Goal: Navigation & Orientation: Understand site structure

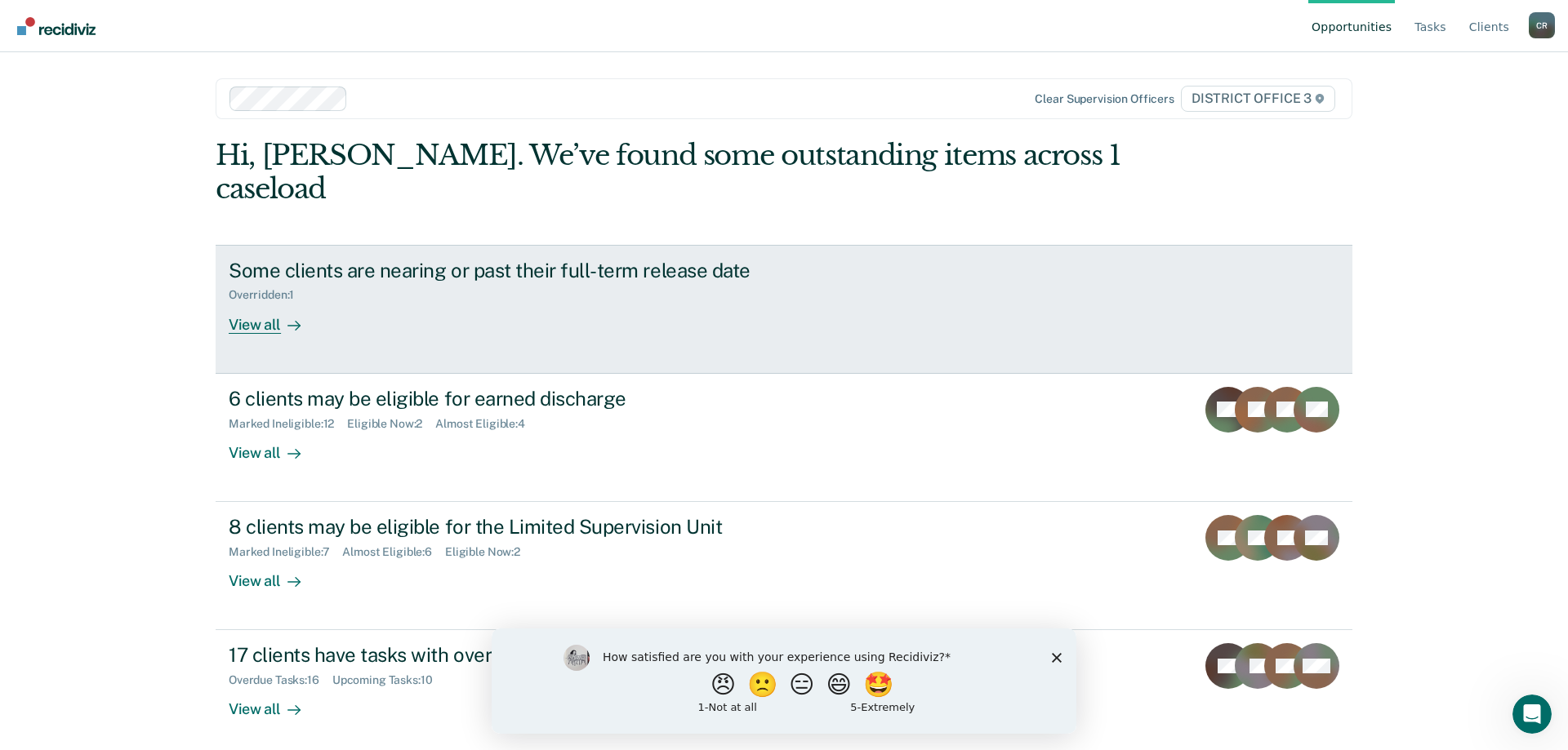
click at [618, 275] on div "Some clients are nearing or past their full-term release date Overridden : 1 Vi…" at bounding box center [535, 297] width 613 height 76
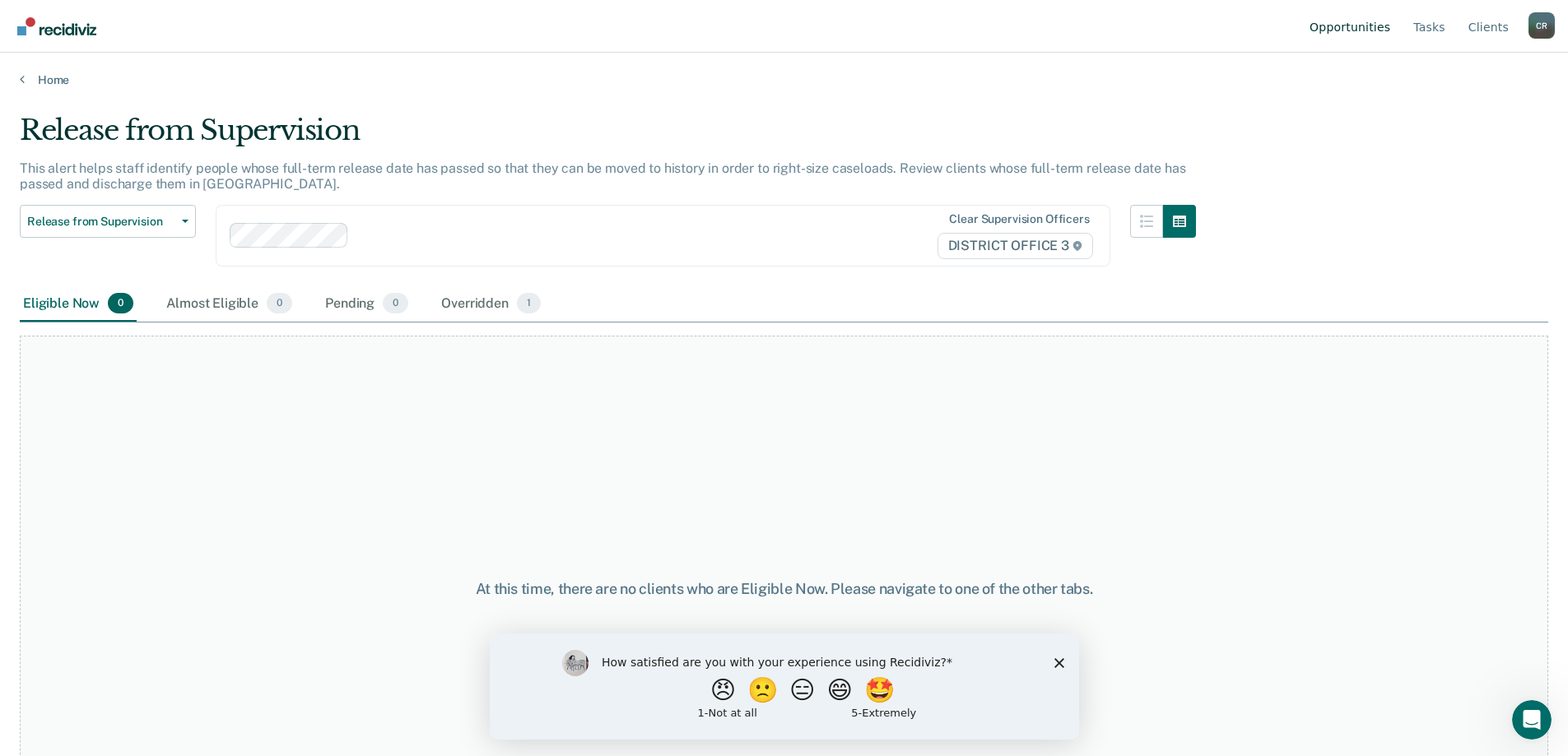
click at [1332, 32] on link "Opportunities" at bounding box center [1350, 26] width 87 height 53
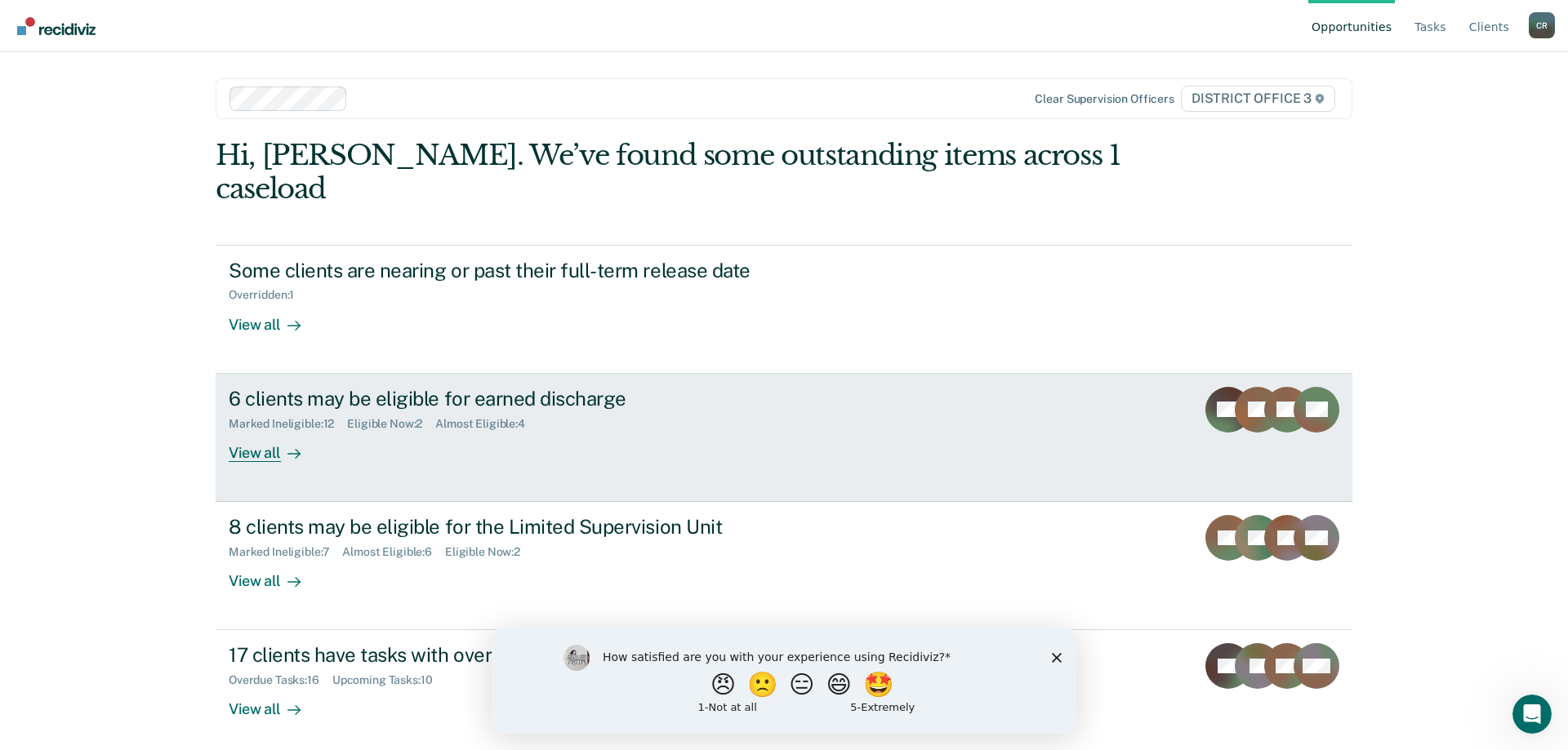
click at [692, 411] on div "Marked Ineligible : 12 Eligible Now : 2 Almost Eligible : 4" at bounding box center [515, 421] width 573 height 20
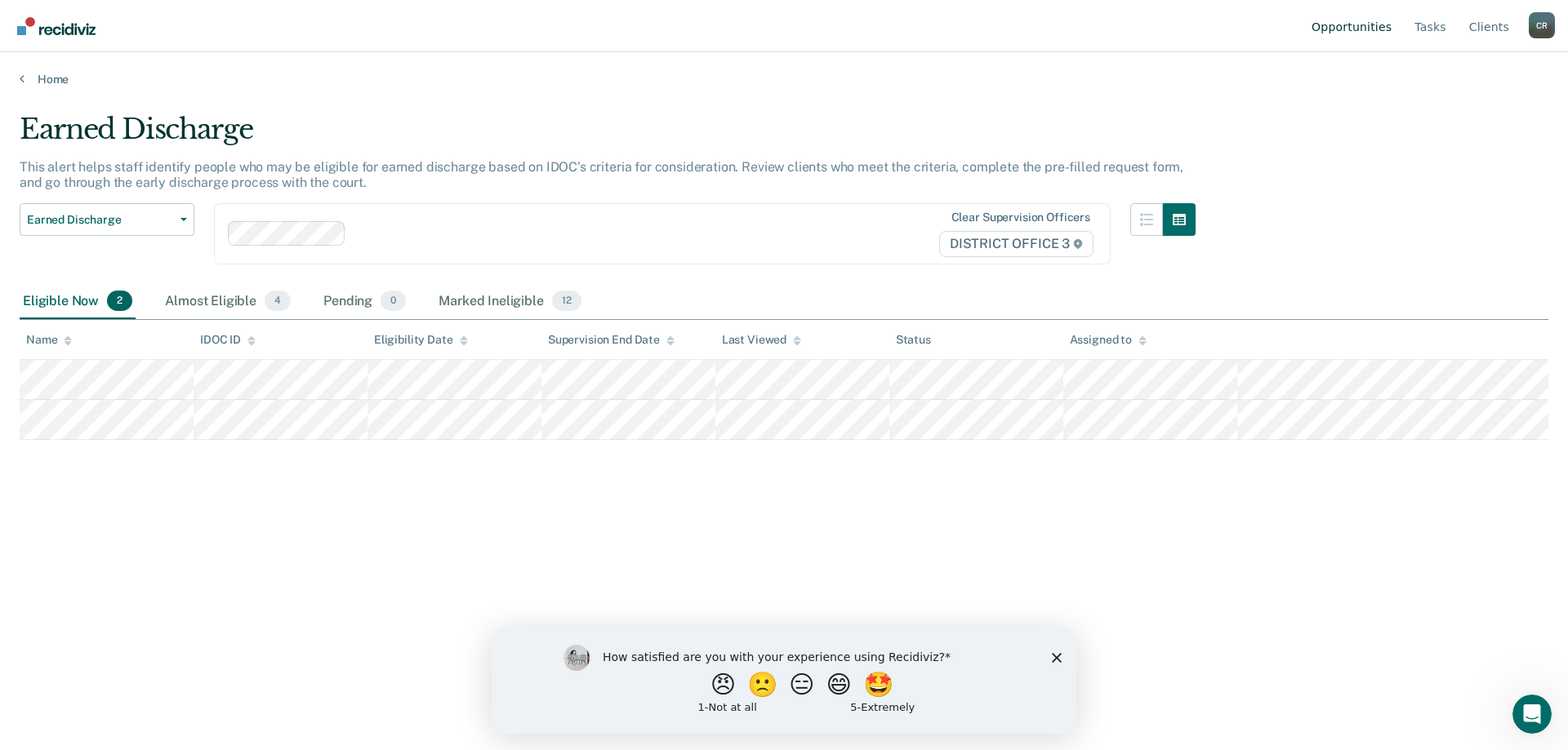
click at [1339, 32] on link "Opportunities" at bounding box center [1351, 26] width 87 height 53
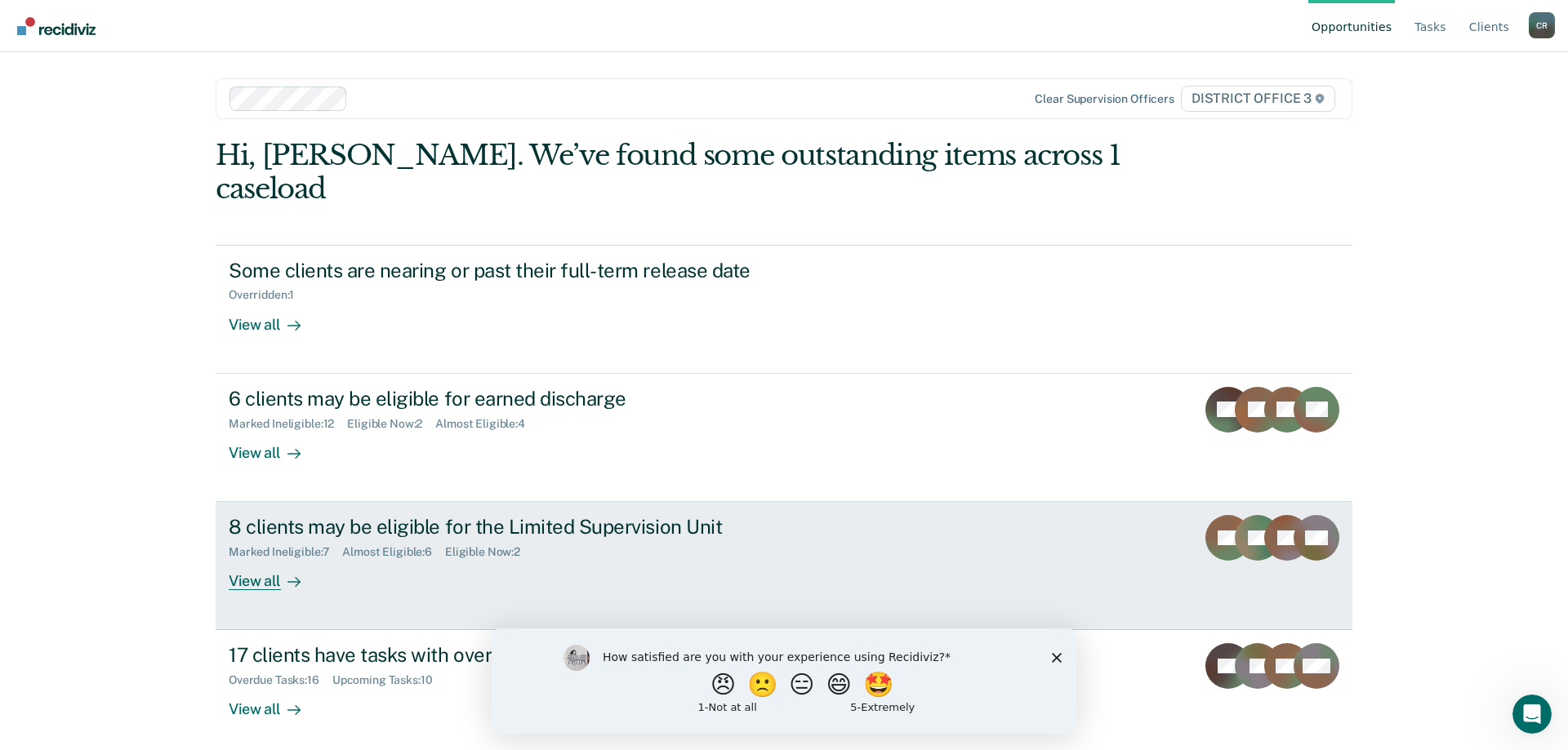
click at [843, 505] on link "8 clients may be eligible for the Limited Supervision Unit Marked Ineligible : …" at bounding box center [784, 566] width 1137 height 128
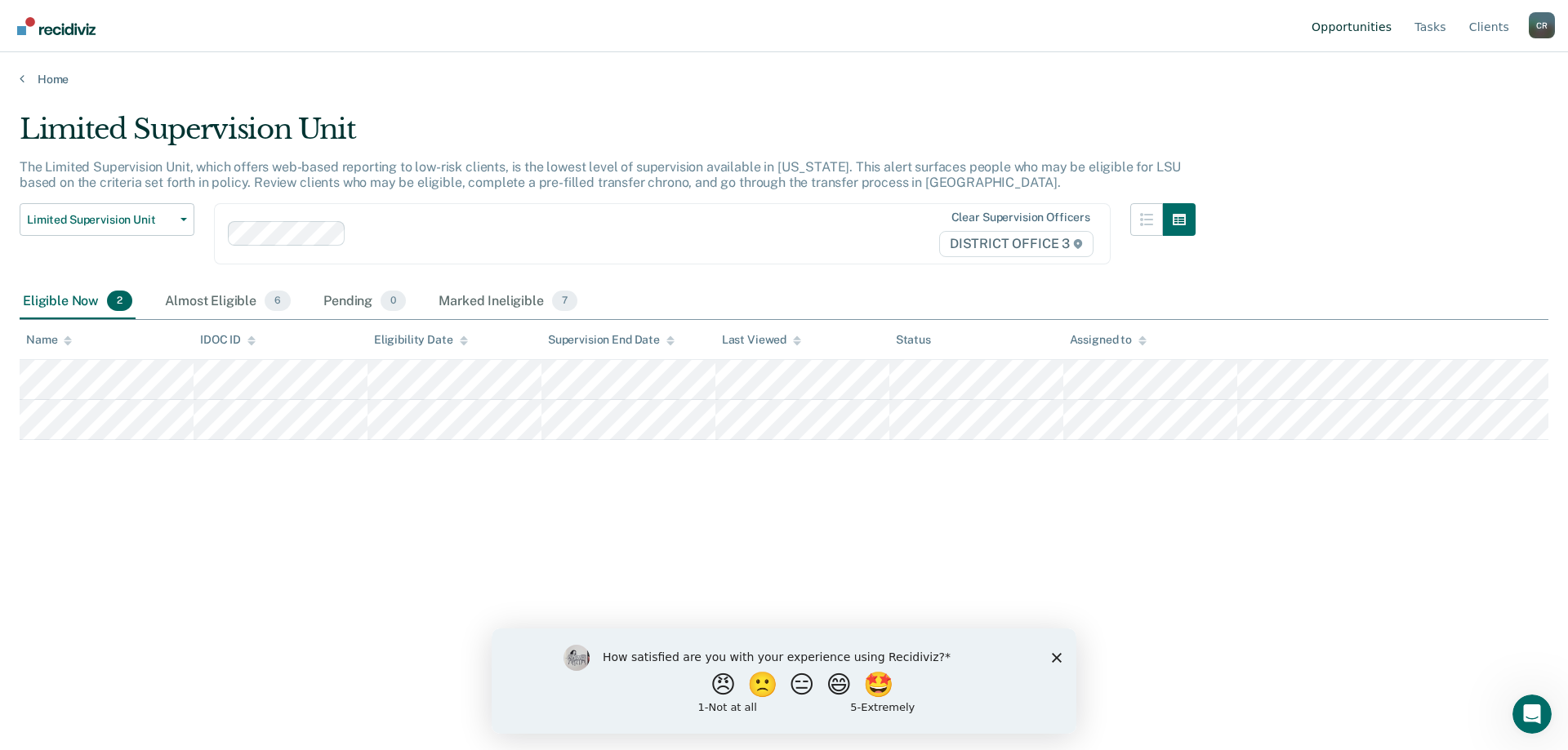
click at [1352, 37] on link "Opportunities" at bounding box center [1351, 26] width 87 height 53
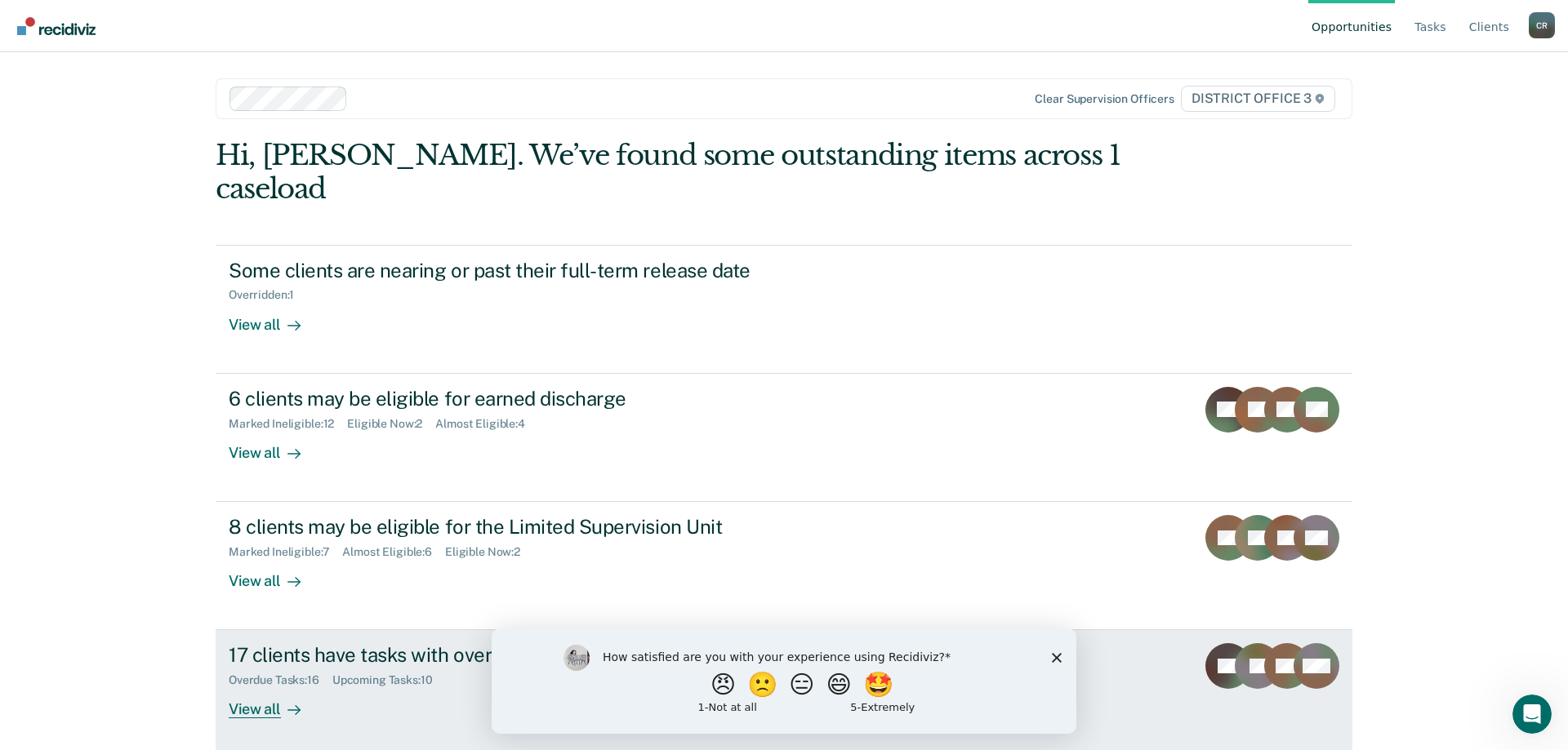
click at [1109, 648] on link "17 clients have tasks with overdue or upcoming due dates Overdue Tasks : 16 Upc…" at bounding box center [784, 694] width 1137 height 128
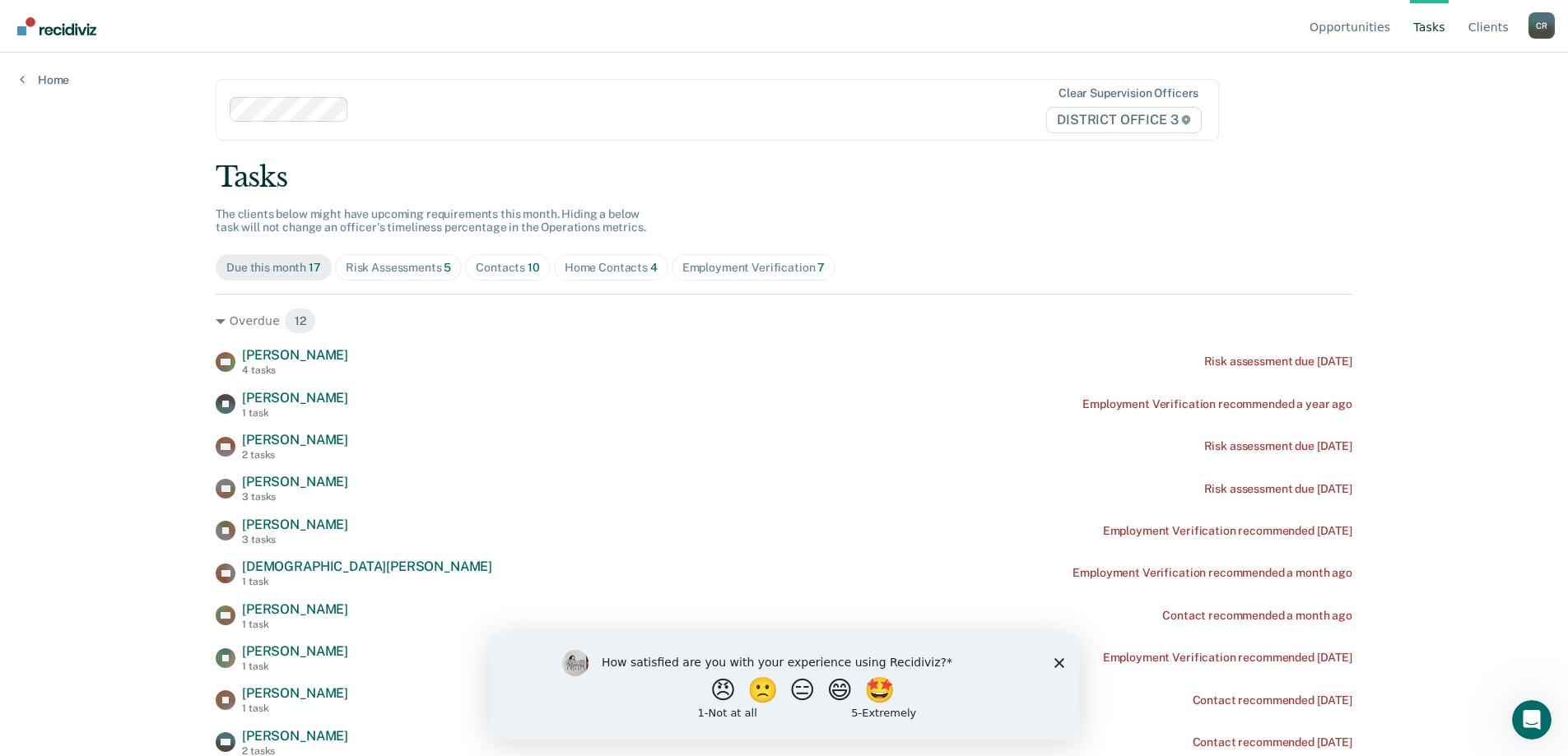
click at [1062, 660] on icon "Close survey" at bounding box center [1058, 662] width 10 height 10
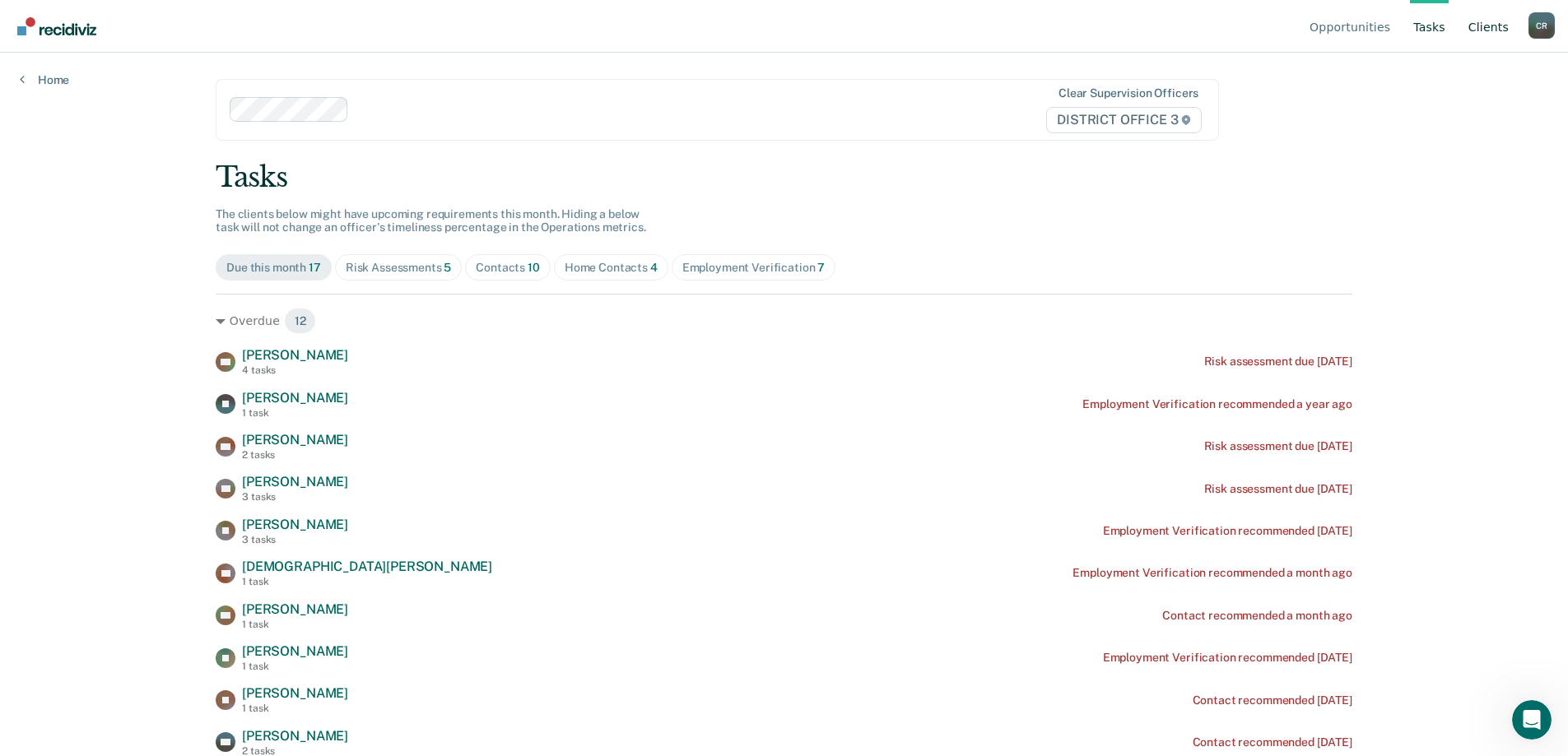
click at [1469, 30] on link "Client s" at bounding box center [1488, 26] width 47 height 53
